Goal: Task Accomplishment & Management: Complete application form

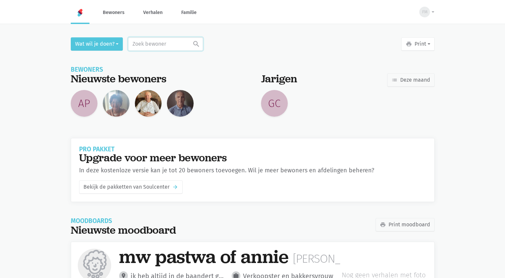
click at [152, 42] on input "text" at bounding box center [165, 43] width 75 height 13
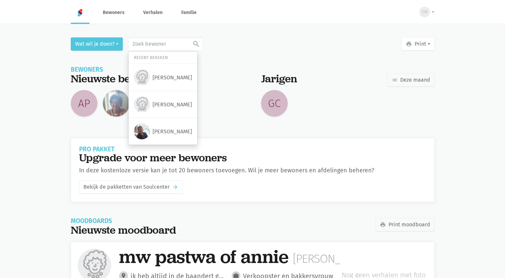
click at [236, 31] on div "FM Fozia Mohamed Het Andere Wonen de Baandert assignment_ind Mijn profiel exit_…" at bounding box center [252, 169] width 505 height 338
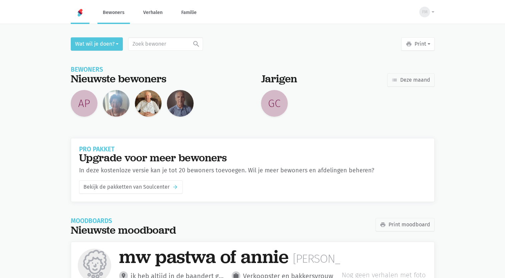
click at [114, 12] on link "Bewoners" at bounding box center [113, 12] width 32 height 22
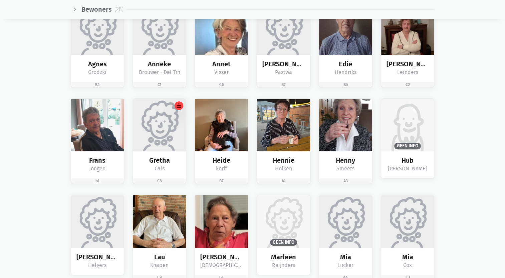
scroll to position [246, 0]
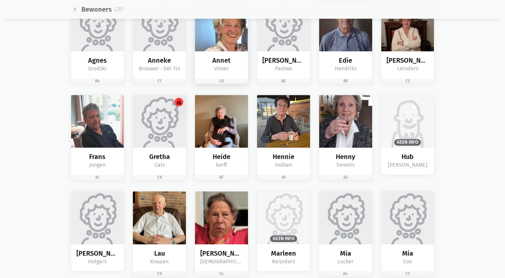
click at [224, 37] on img at bounding box center [221, 24] width 53 height 53
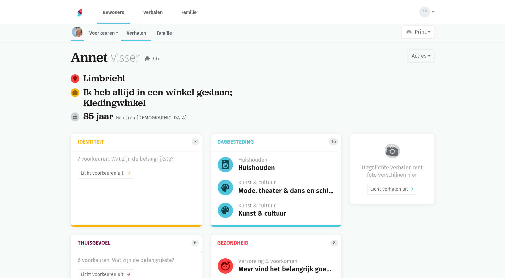
click at [139, 33] on link "Verhalen" at bounding box center [136, 34] width 30 height 14
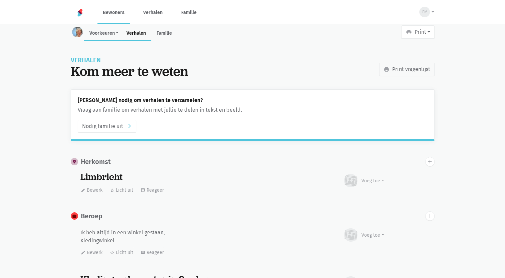
click at [108, 30] on link "Voorkeuren" at bounding box center [102, 34] width 37 height 14
click at [108, 51] on link "Identiteit" at bounding box center [107, 51] width 47 height 10
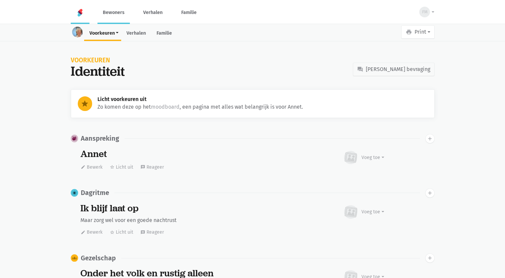
click at [83, 10] on img at bounding box center [80, 13] width 8 height 8
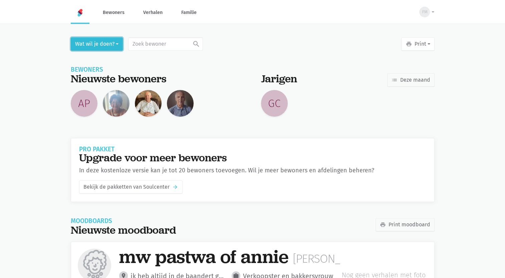
click at [113, 43] on button "Wat wil je doen?" at bounding box center [97, 43] width 52 height 13
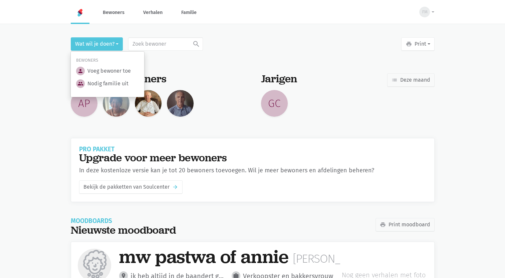
click at [241, 32] on div "FM [PERSON_NAME] Andere Wonen de Baandert assignment_ind Mijn profiel exit_to_a…" at bounding box center [252, 169] width 505 height 338
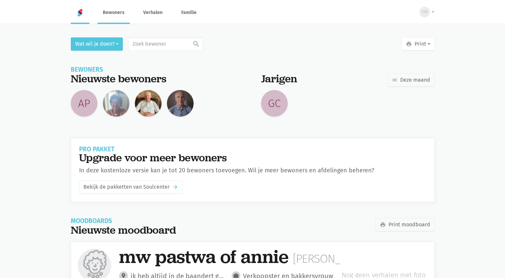
click at [115, 19] on link "Bewoners" at bounding box center [113, 12] width 32 height 22
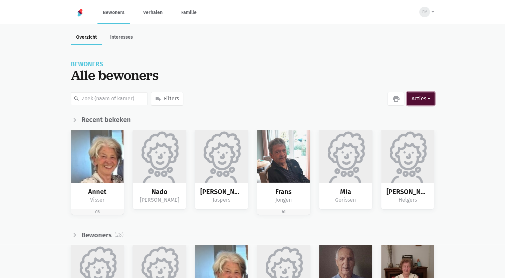
click at [427, 99] on button "Acties" at bounding box center [420, 98] width 27 height 13
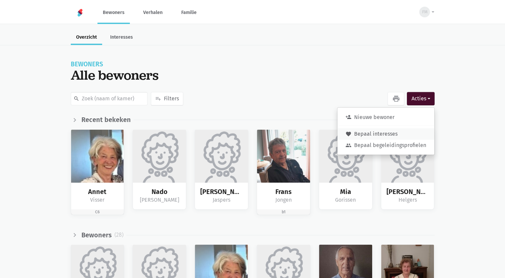
click at [409, 132] on link "favorite Bepaal interesses" at bounding box center [385, 133] width 97 height 11
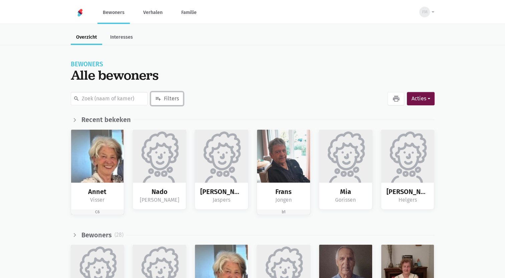
click at [169, 99] on button "playlist_add Filters" at bounding box center [167, 98] width 32 height 13
click at [180, 102] on span "Interesses" at bounding box center [176, 98] width 25 height 9
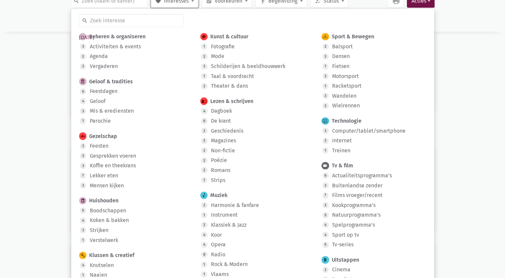
scroll to position [99, 0]
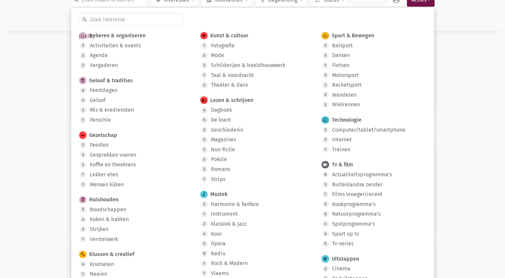
click at [120, 48] on div "Activiteiten & events" at bounding box center [115, 45] width 51 height 9
click at [0, 0] on input "3 Activiteiten & events" at bounding box center [0, 0] width 0 height 0
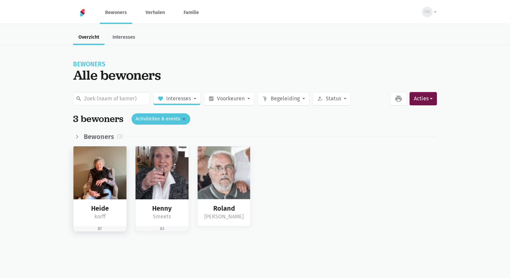
click at [104, 196] on img at bounding box center [99, 172] width 53 height 53
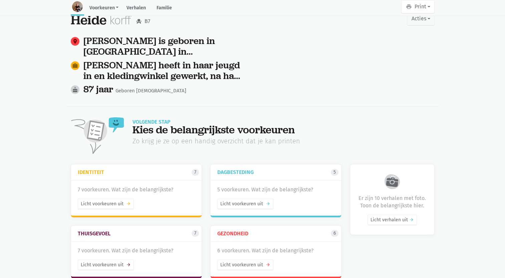
scroll to position [52, 0]
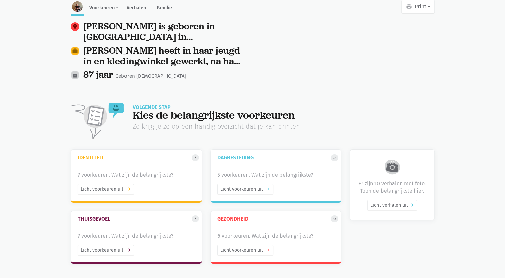
click at [246, 170] on div "5 voorkeuren. Wat zijn de belangrijkste? Licht voorkeuren uit arrow_forward" at bounding box center [275, 183] width 130 height 35
click at [243, 187] on link "Licht voorkeuren uit arrow_forward" at bounding box center [245, 189] width 56 height 10
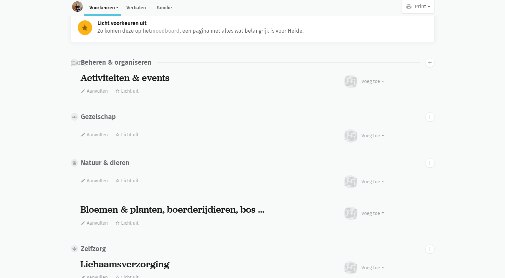
scroll to position [76, 0]
click at [170, 29] on link "moodboard" at bounding box center [165, 31] width 29 height 6
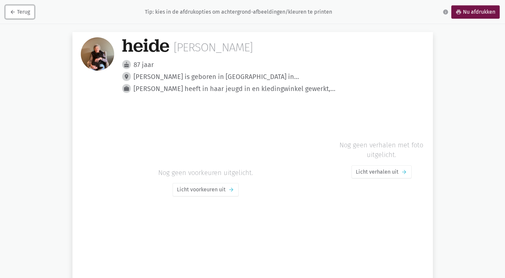
click at [27, 12] on link "arrow_back Terug" at bounding box center [19, 11] width 29 height 13
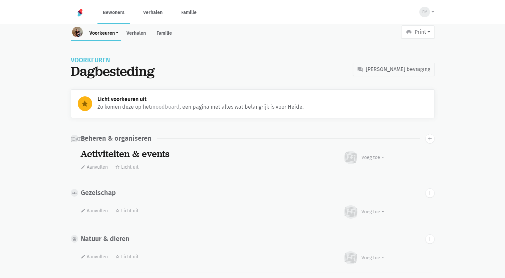
click at [78, 33] on img at bounding box center [77, 32] width 11 height 11
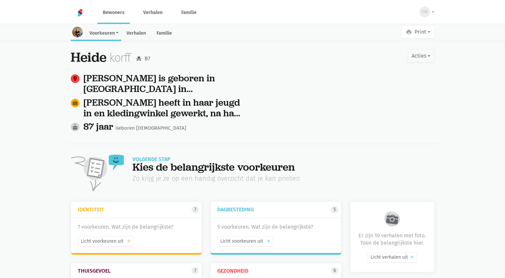
click at [108, 32] on link "Voorkeuren" at bounding box center [102, 34] width 37 height 14
click at [114, 11] on link "Bewoners" at bounding box center [113, 12] width 32 height 22
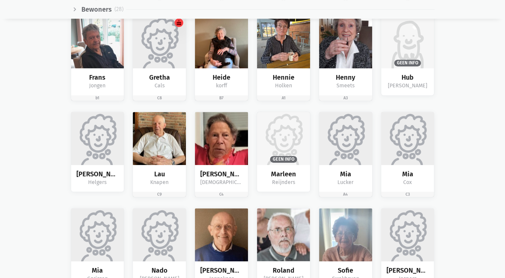
scroll to position [328, 0]
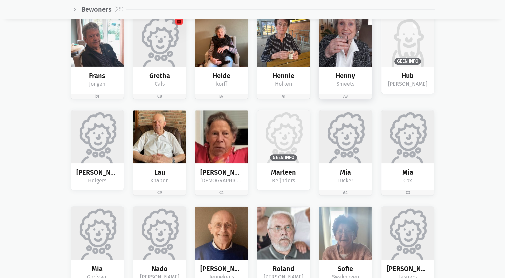
click at [355, 42] on img at bounding box center [345, 40] width 53 height 53
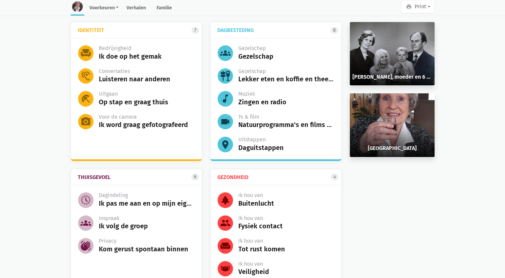
scroll to position [101, 0]
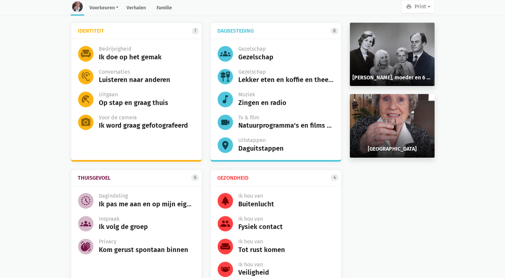
click at [334, 32] on div "8" at bounding box center [334, 31] width 8 height 7
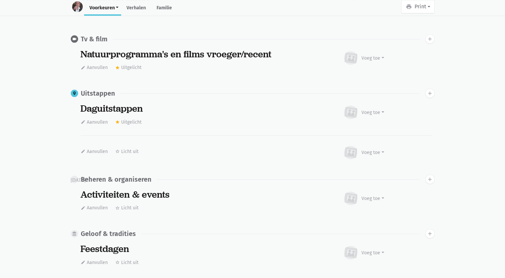
scroll to position [223, 0]
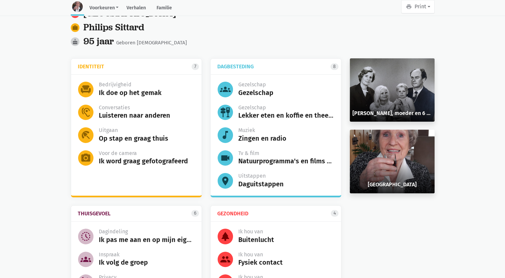
scroll to position [67, 0]
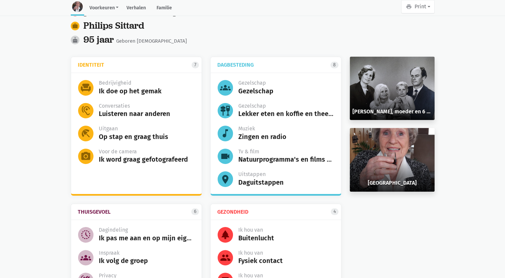
click at [405, 87] on div "[PERSON_NAME], moeder en 6 kinderen" at bounding box center [392, 88] width 85 height 63
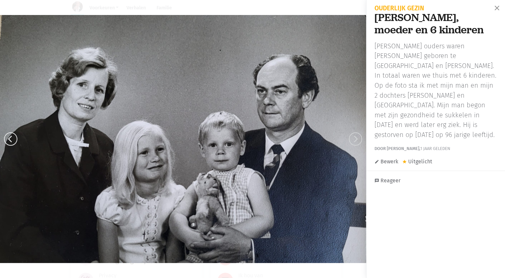
click at [346, 142] on button "arrow_forward_ios" at bounding box center [355, 139] width 21 height 278
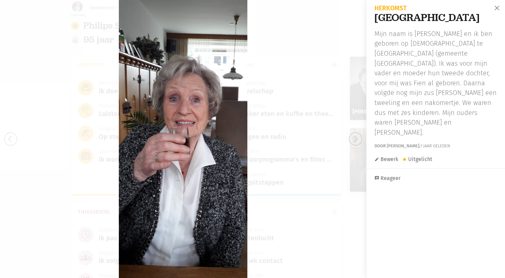
click at [345, 138] on button "arrow_forward_ios" at bounding box center [355, 139] width 21 height 278
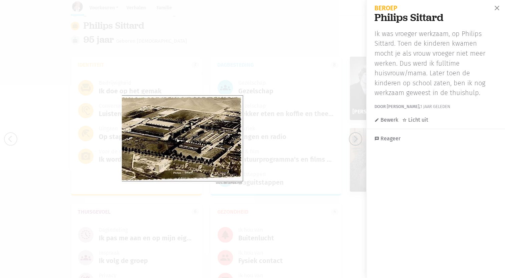
click at [357, 139] on icon "arrow_forward_ios" at bounding box center [356, 139] width 8 height 8
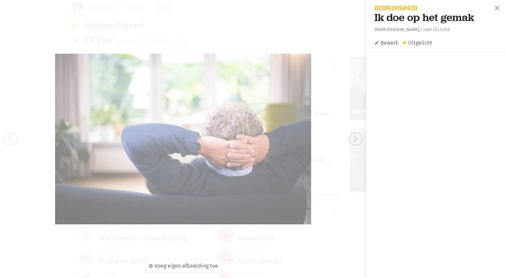
click at [355, 143] on span "arrow_forward_ios" at bounding box center [355, 138] width 13 height 13
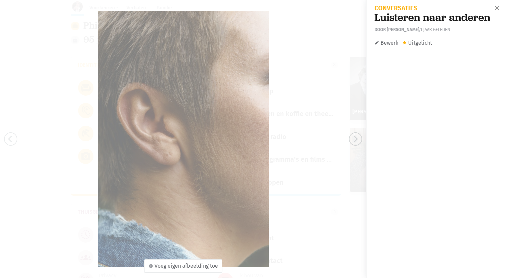
click at [355, 144] on span "arrow_forward_ios" at bounding box center [355, 138] width 13 height 13
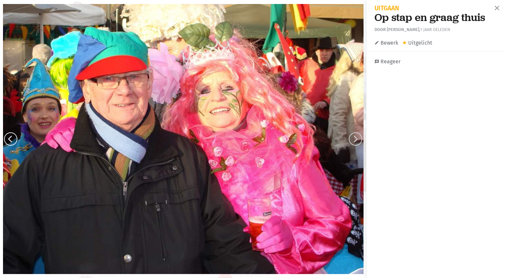
click at [355, 141] on icon "arrow_forward_ios" at bounding box center [356, 139] width 8 height 8
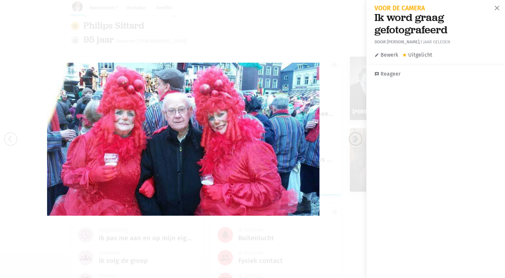
click at [354, 140] on icon "arrow_forward_ios" at bounding box center [356, 139] width 8 height 8
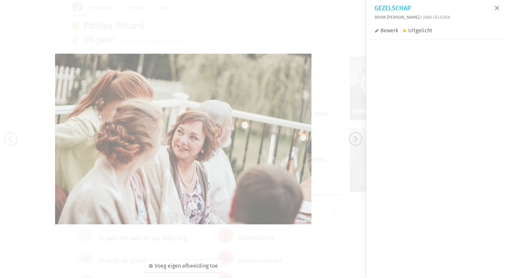
click at [354, 138] on icon "arrow_forward_ios" at bounding box center [356, 139] width 8 height 8
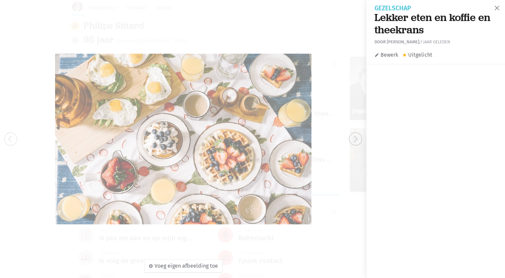
click at [357, 137] on icon "arrow_forward_ios" at bounding box center [356, 139] width 8 height 8
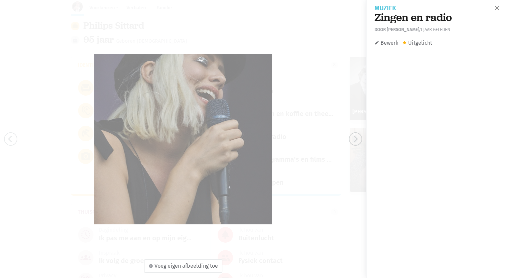
click at [356, 137] on icon "arrow_forward_ios" at bounding box center [356, 139] width 8 height 8
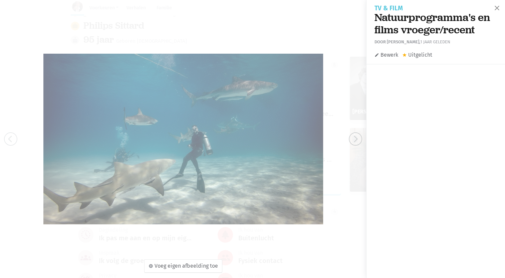
click at [357, 135] on icon "arrow_forward_ios" at bounding box center [356, 139] width 8 height 8
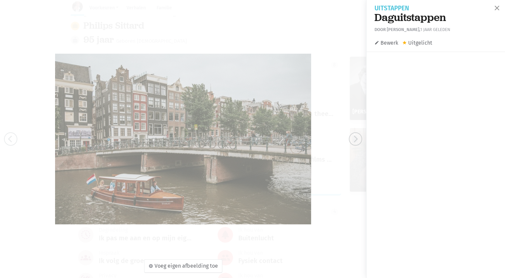
click at [349, 143] on button "arrow_forward_ios" at bounding box center [355, 139] width 21 height 278
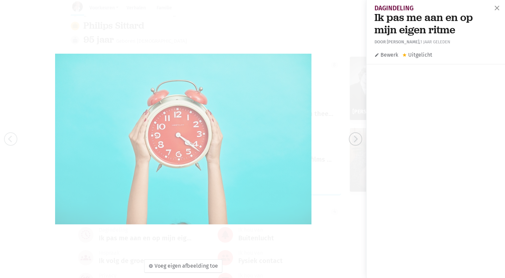
click at [355, 140] on icon "arrow_forward_ios" at bounding box center [356, 139] width 8 height 8
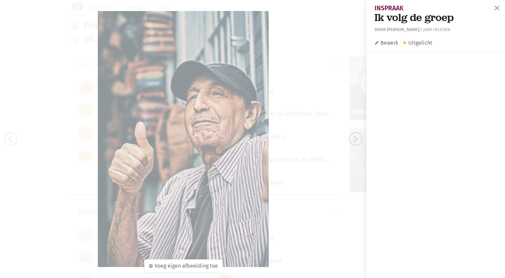
click at [355, 140] on icon "arrow_forward_ios" at bounding box center [356, 139] width 8 height 8
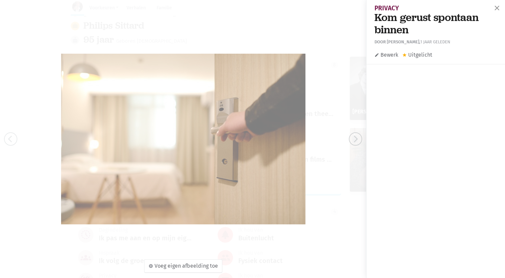
click at [356, 142] on icon "arrow_forward_ios" at bounding box center [356, 139] width 8 height 8
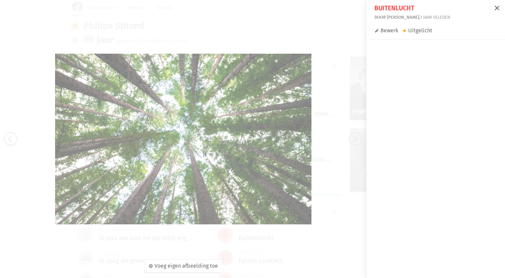
click at [492, 15] on button "close" at bounding box center [496, 8] width 13 height 15
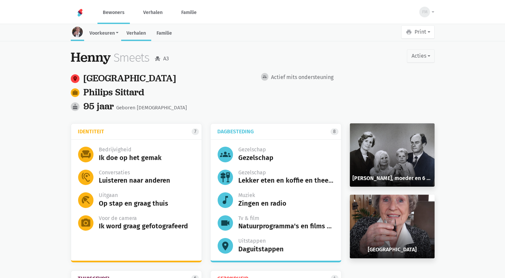
click at [130, 28] on link "Verhalen" at bounding box center [136, 34] width 30 height 14
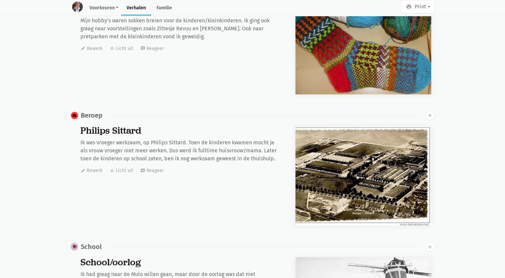
scroll to position [1083, 0]
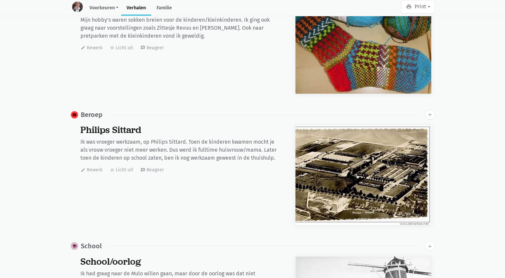
click at [98, 19] on div "Mijn hobby's waren sokken breien voor de kinderen/kleinkinderen. Ik ging ook gr…" at bounding box center [179, 28] width 198 height 24
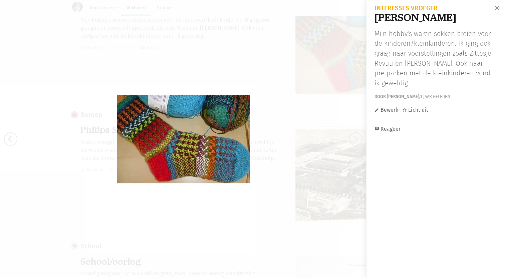
click at [74, 4] on div at bounding box center [183, 139] width 366 height 278
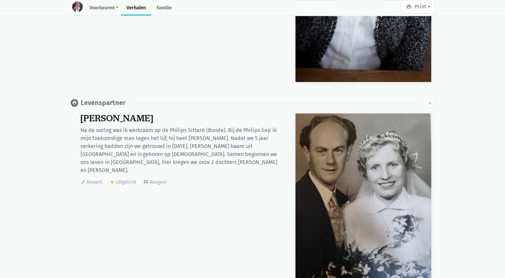
scroll to position [0, 0]
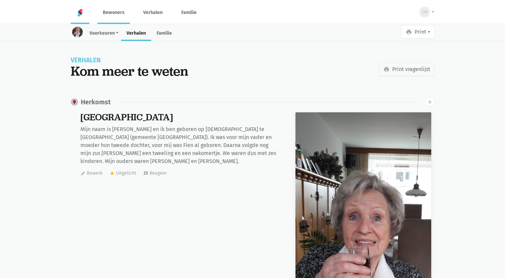
click at [81, 16] on img at bounding box center [80, 13] width 8 height 8
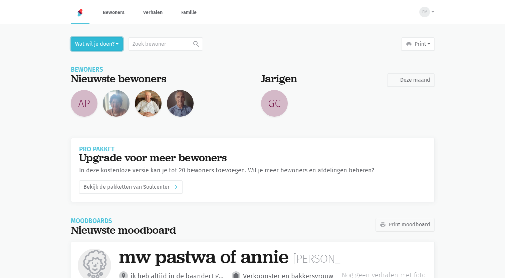
click at [111, 42] on button "Wat wil je doen?" at bounding box center [97, 43] width 52 height 13
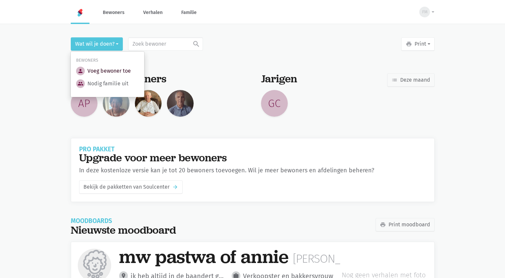
click at [115, 69] on link "person Voeg bewoner toe" at bounding box center [103, 71] width 55 height 9
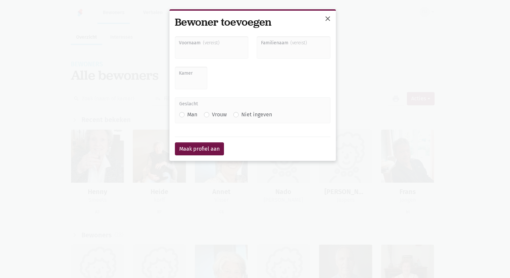
click at [332, 19] on button "close" at bounding box center [327, 19] width 13 height 15
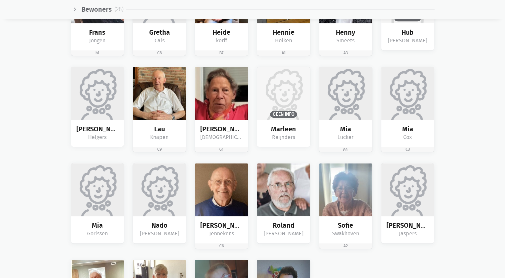
scroll to position [372, 0]
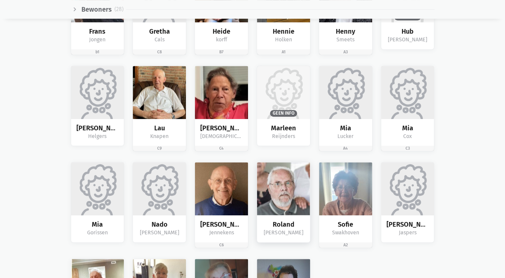
click at [276, 184] on img at bounding box center [283, 188] width 53 height 53
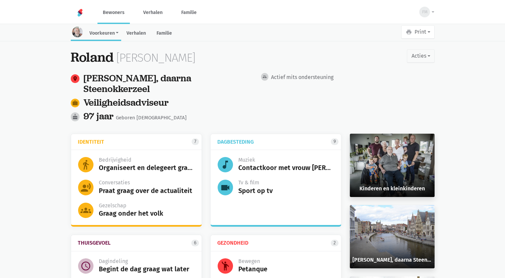
click at [107, 34] on link "Voorkeuren" at bounding box center [102, 34] width 37 height 14
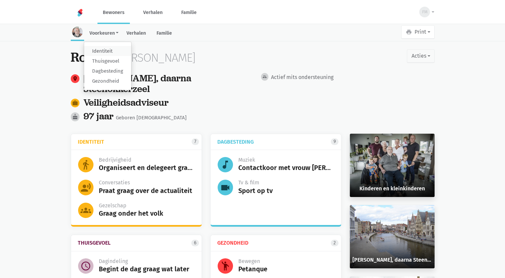
click at [111, 52] on link "Identiteit" at bounding box center [107, 51] width 47 height 10
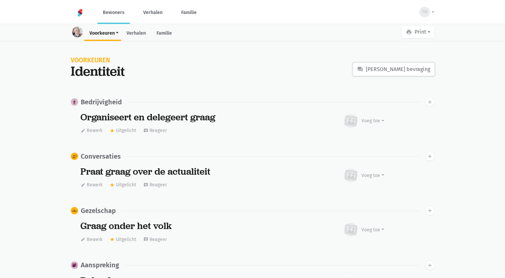
click at [396, 70] on link "question_answer Herneem bevraging" at bounding box center [394, 69] width 82 height 13
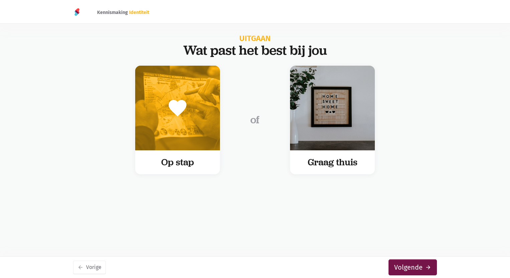
click at [327, 102] on icon "favorite" at bounding box center [332, 107] width 21 height 21
click at [0, 0] on input "favorite Graag thuis favorite Graag thuis" at bounding box center [0, 0] width 0 height 0
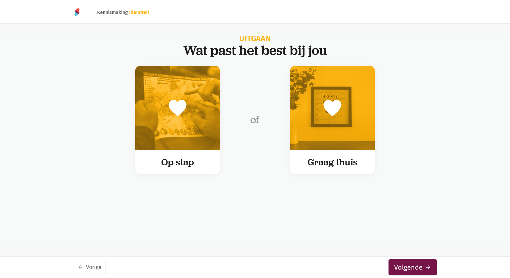
click at [332, 105] on icon "favorite" at bounding box center [332, 107] width 21 height 21
click at [0, 0] on input "favorite Graag thuis favorite Graag thuis" at bounding box center [0, 0] width 0 height 0
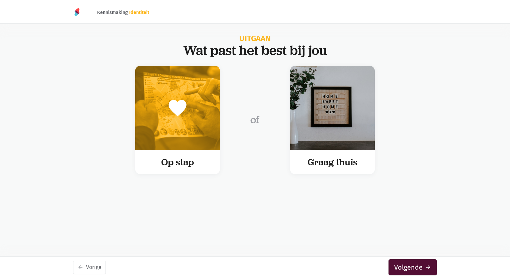
click at [409, 266] on button "Volgende arrow_forward" at bounding box center [412, 267] width 48 height 16
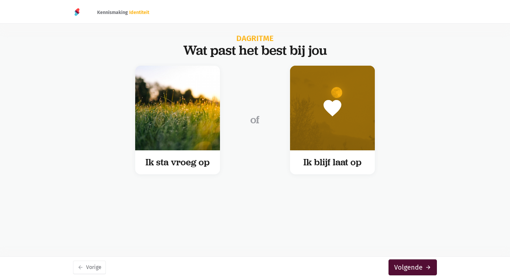
click at [404, 264] on button "Volgende arrow_forward" at bounding box center [412, 267] width 48 height 16
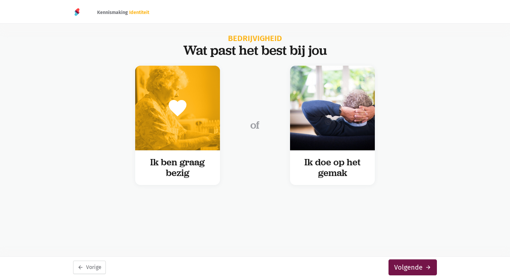
click at [82, 269] on icon "arrow_back" at bounding box center [80, 267] width 6 height 6
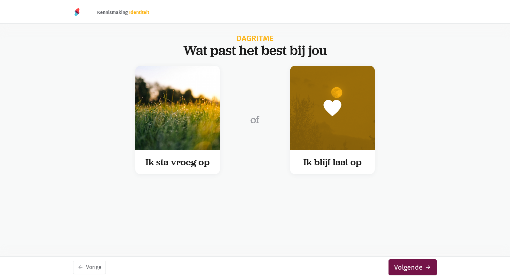
click at [342, 103] on icon "favorite" at bounding box center [332, 107] width 21 height 21
click at [0, 0] on input "favorite Ik blijf laat op favorite Ik blijf laat op" at bounding box center [0, 0] width 0 height 0
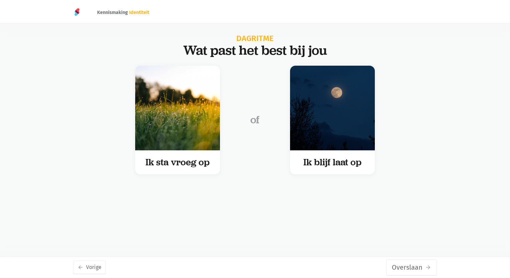
click at [328, 112] on icon "favorite" at bounding box center [332, 107] width 21 height 21
click at [0, 0] on input "favorite Ik blijf laat op favorite Ik blijf laat op" at bounding box center [0, 0] width 0 height 0
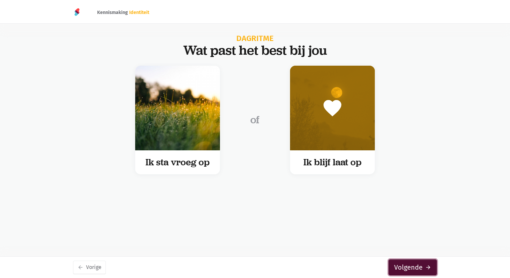
click at [410, 269] on button "Volgende arrow_forward" at bounding box center [412, 267] width 48 height 16
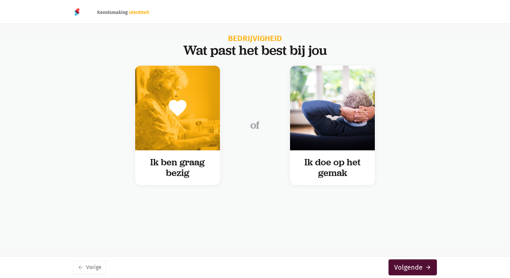
click at [418, 269] on button "Volgende arrow_forward" at bounding box center [412, 267] width 48 height 16
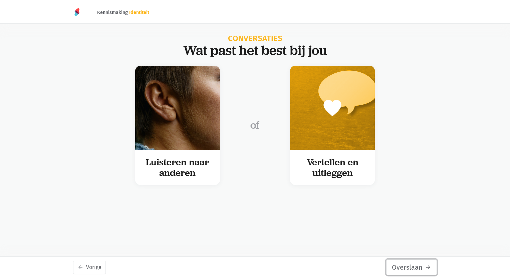
click at [412, 269] on button "Overslaan arrow_forward" at bounding box center [411, 267] width 51 height 16
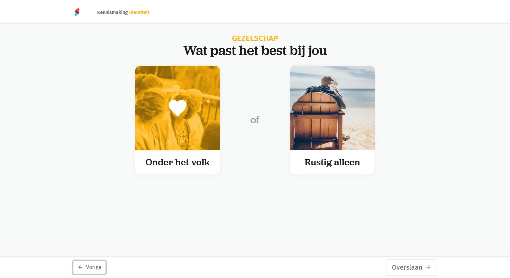
click at [83, 268] on icon "arrow_back" at bounding box center [80, 267] width 6 height 6
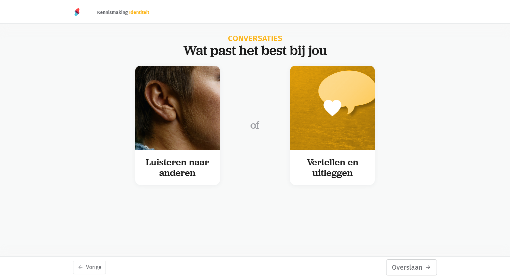
click at [419, 266] on button "Overslaan arrow_forward" at bounding box center [411, 267] width 51 height 16
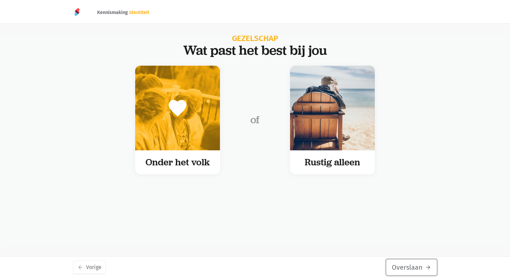
click at [425, 269] on icon "arrow_forward" at bounding box center [428, 267] width 6 height 6
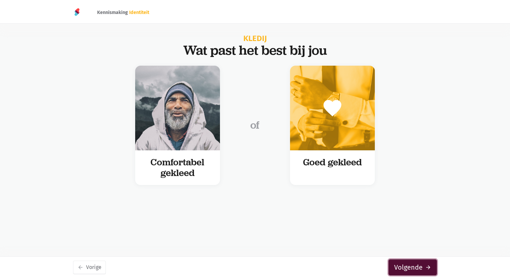
click at [427, 267] on icon "arrow_forward" at bounding box center [428, 267] width 6 height 6
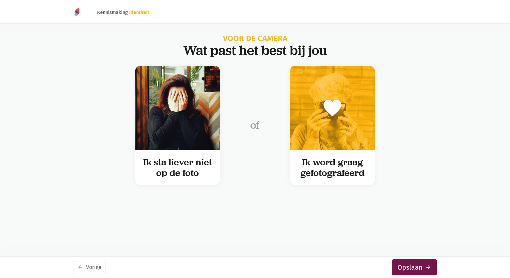
click at [77, 11] on img at bounding box center [77, 12] width 8 height 8
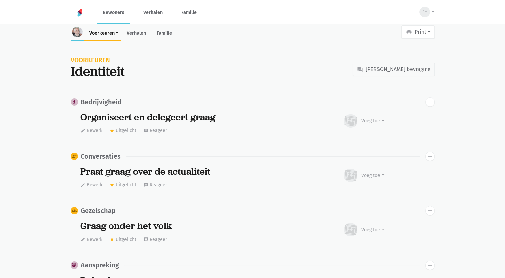
click at [73, 31] on img at bounding box center [77, 32] width 11 height 11
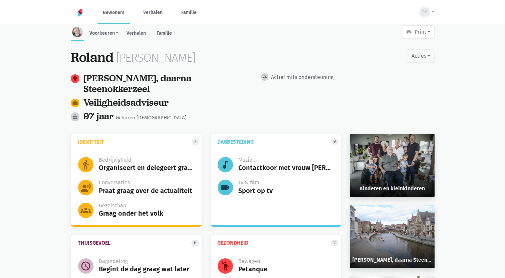
click at [121, 10] on link "Bewoners" at bounding box center [113, 12] width 32 height 22
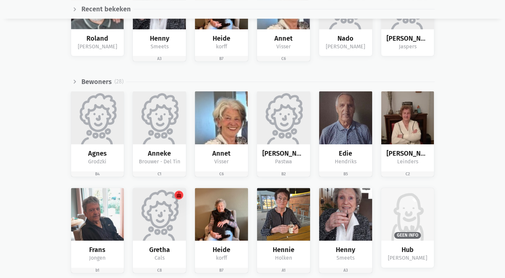
scroll to position [154, 0]
